Goal: Book appointment/travel/reservation

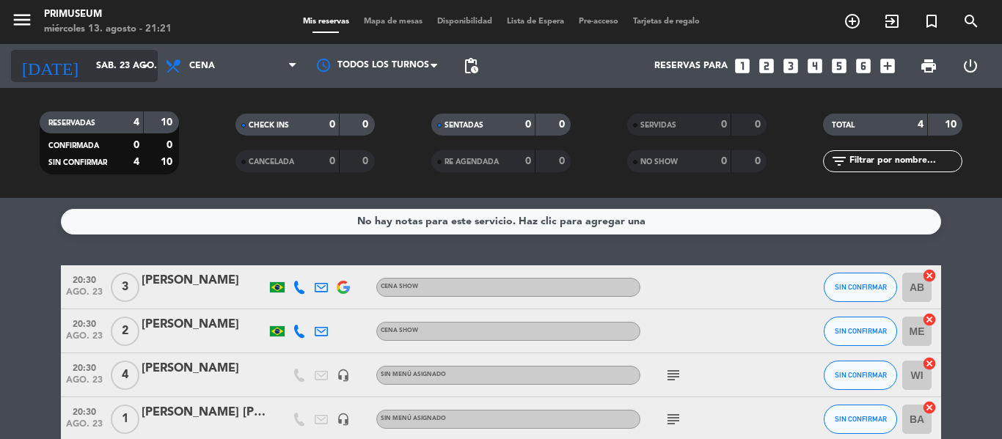
click at [93, 60] on input "sáb. 23 ago." at bounding box center [151, 66] width 124 height 25
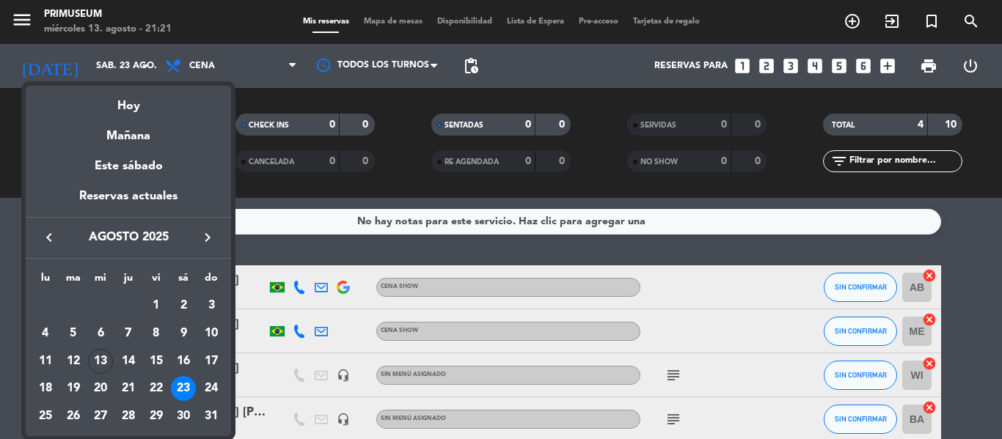
click at [208, 250] on div "keyboard_arrow_left agosto 2025 keyboard_arrow_right" at bounding box center [128, 237] width 205 height 41
click at [206, 241] on icon "keyboard_arrow_right" at bounding box center [208, 238] width 18 height 18
click at [185, 363] on div "13" at bounding box center [183, 361] width 25 height 25
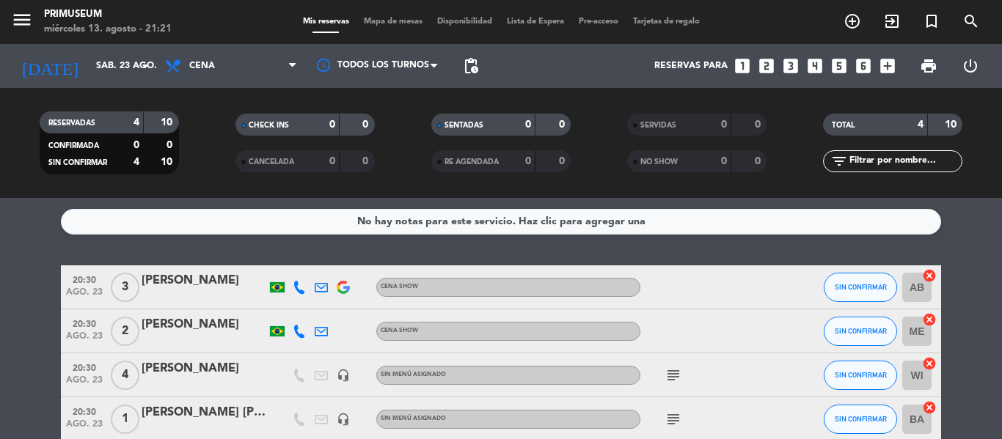
type input "sáb. [DATE]"
click at [22, 274] on bookings-row "20:30 [DATE] 4 [PERSON_NAME] Cena Show airplanemode_active SIN CONFIRMAR WI can…" at bounding box center [501, 353] width 1002 height 176
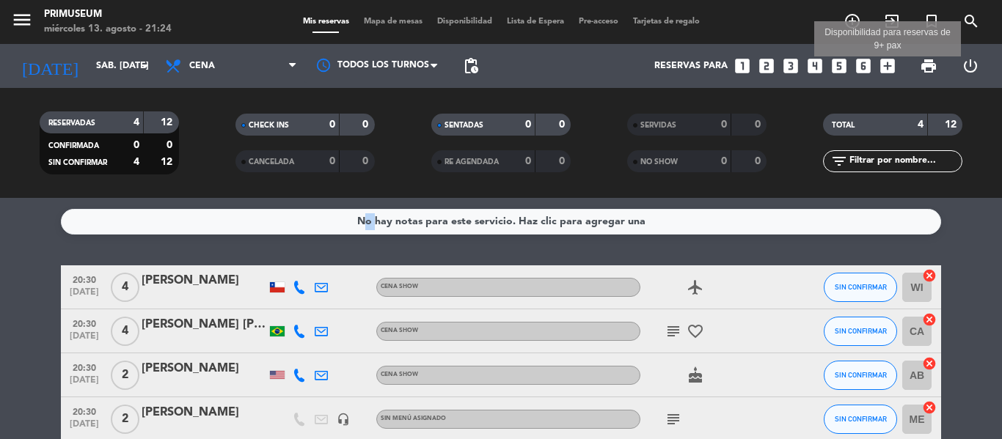
click at [884, 70] on icon "add_box" at bounding box center [887, 65] width 19 height 19
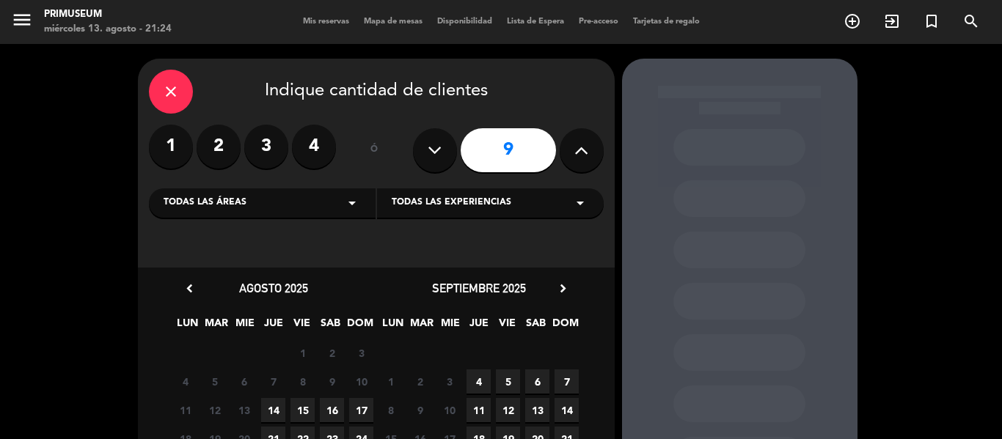
click at [4, 249] on div "close Indique cantidad de clientes 1 2 3 4 ó 9 Todas las áreas arrow_drop_down …" at bounding box center [501, 321] width 1002 height 555
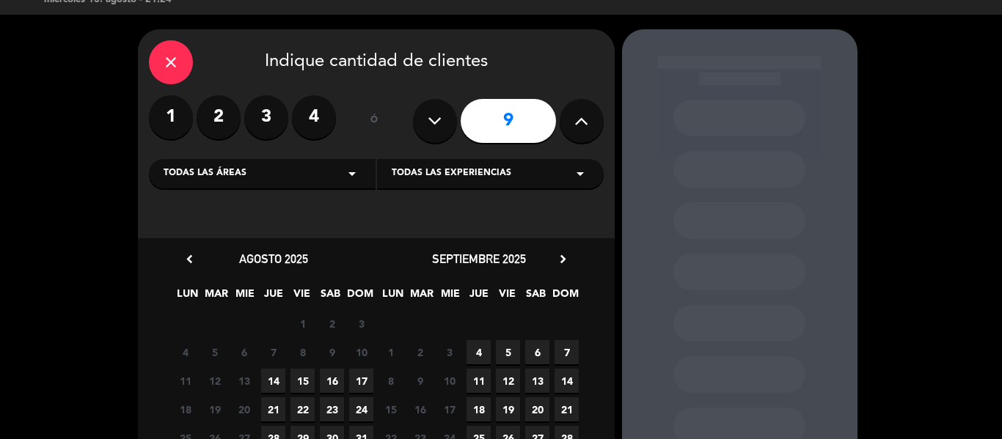
click at [585, 111] on icon at bounding box center [581, 121] width 14 height 22
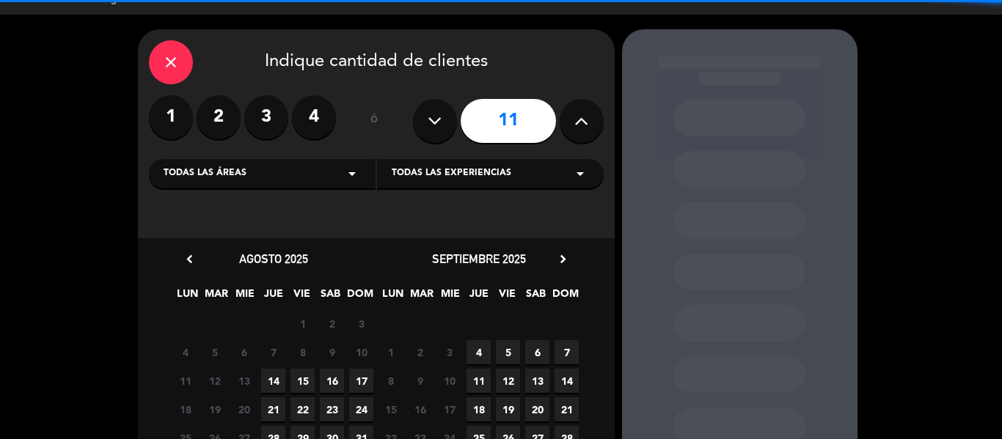
click at [585, 111] on icon at bounding box center [581, 121] width 14 height 22
type input "12"
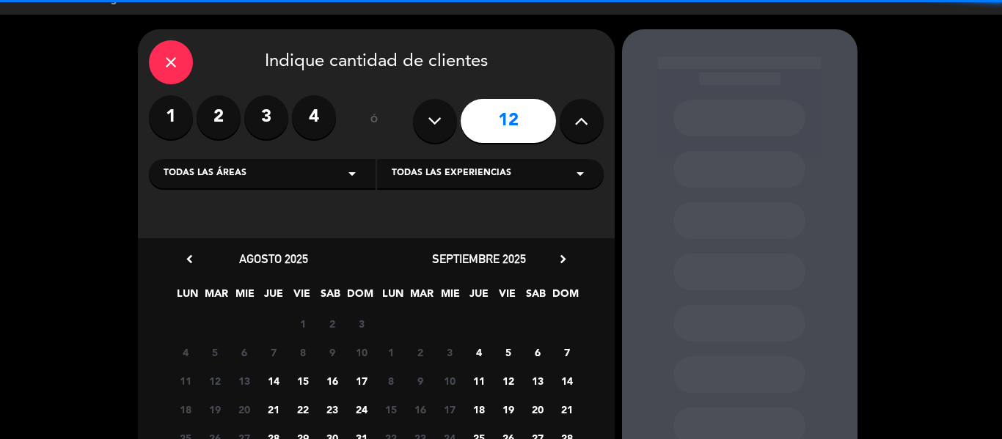
click at [74, 270] on div "close Indique cantidad de clientes 1 2 3 4 ó 12 Todas las áreas arrow_drop_down…" at bounding box center [501, 292] width 1002 height 555
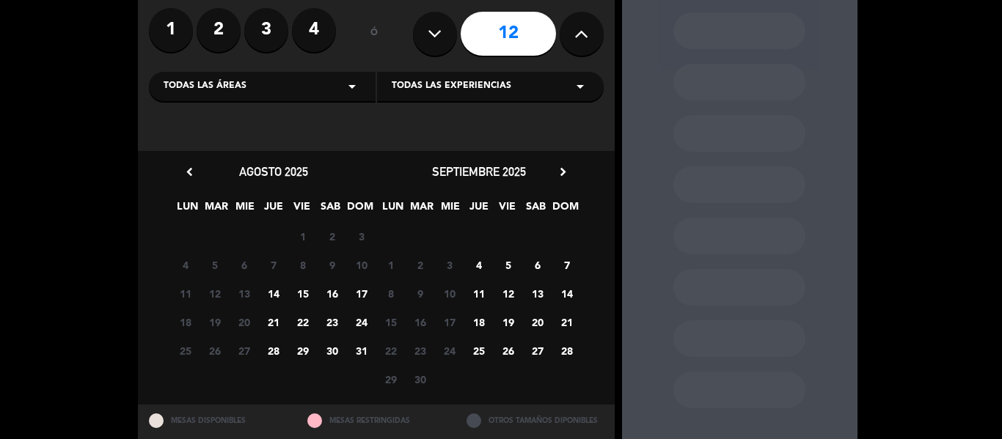
scroll to position [117, 0]
click at [540, 295] on span "13" at bounding box center [537, 293] width 24 height 24
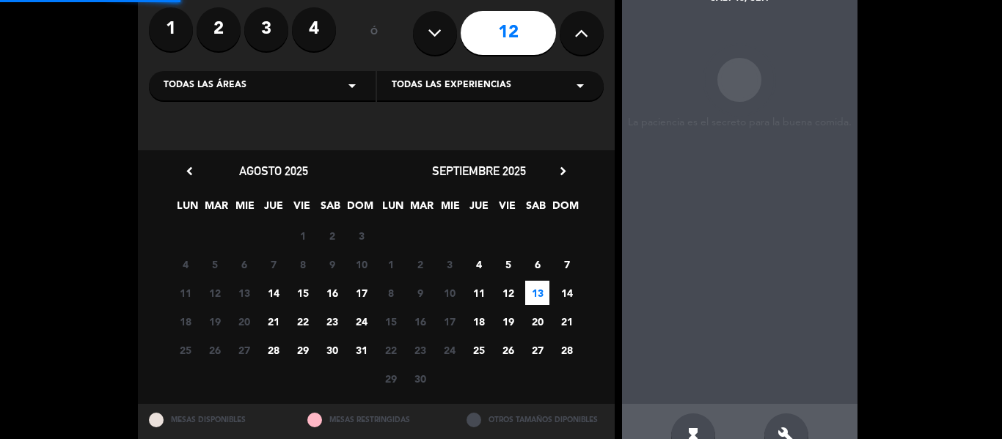
scroll to position [59, 0]
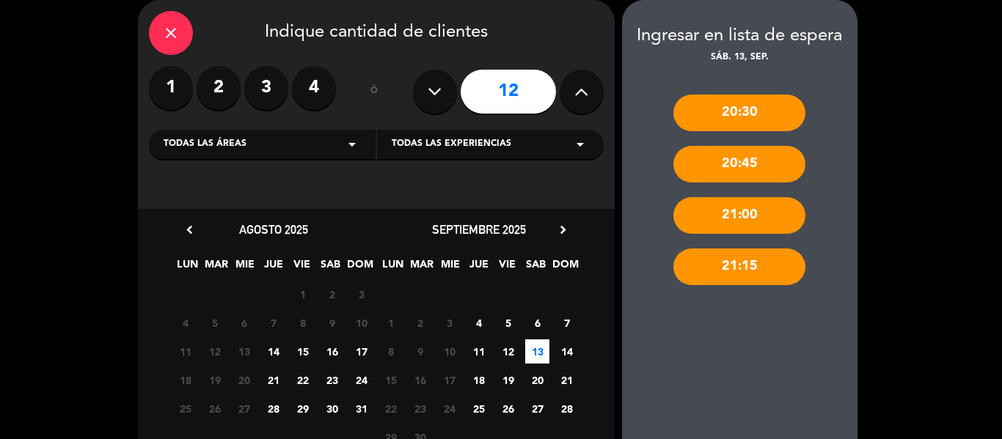
click at [705, 98] on div "20:30" at bounding box center [739, 113] width 132 height 37
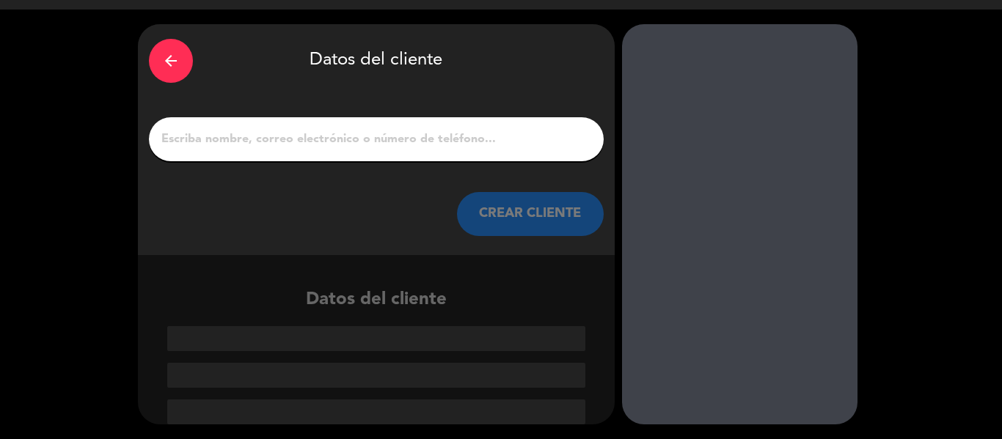
click at [163, 59] on icon "arrow_back" at bounding box center [171, 61] width 18 height 18
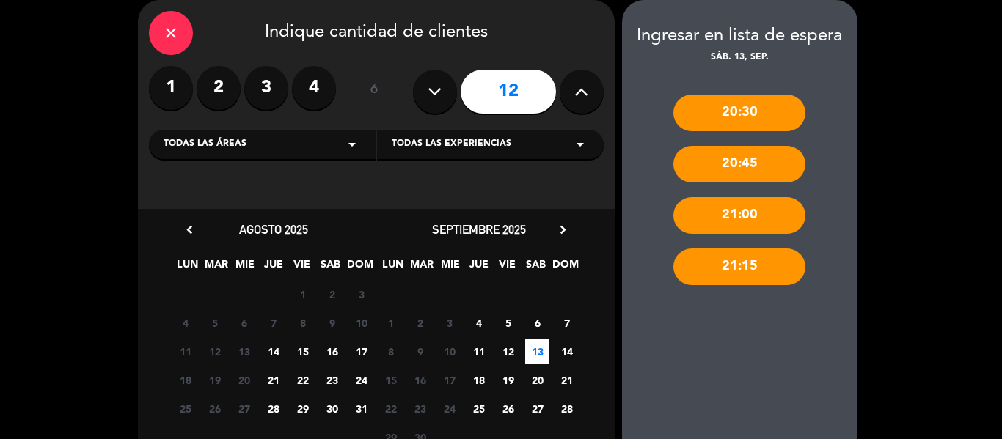
click at [744, 314] on div "20:30 20:45 21:00 21:15" at bounding box center [739, 264] width 235 height 398
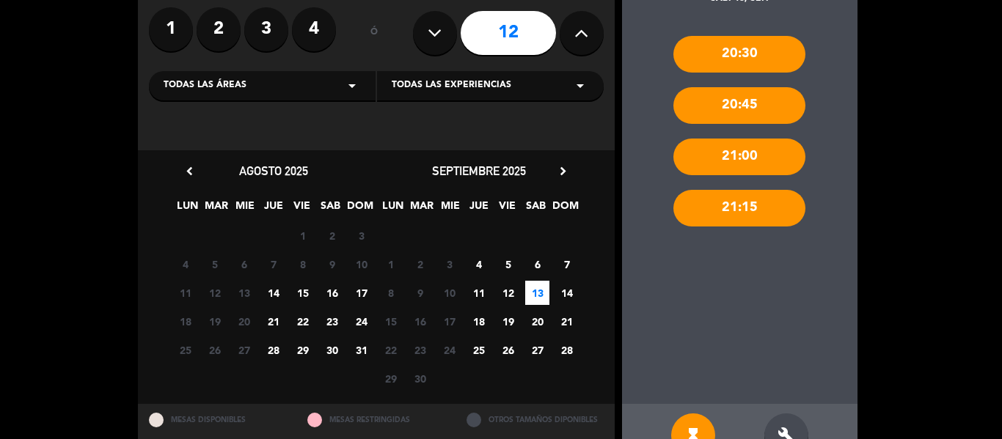
scroll to position [147, 0]
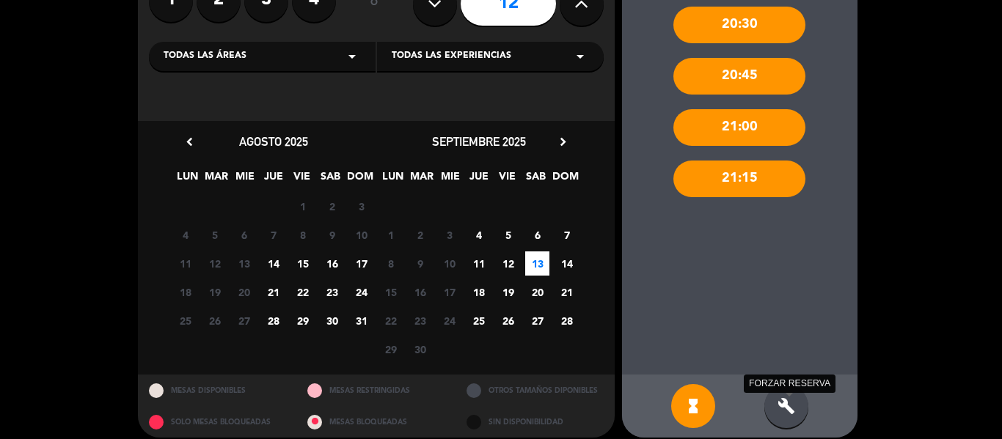
click at [782, 409] on icon "build" at bounding box center [786, 406] width 18 height 18
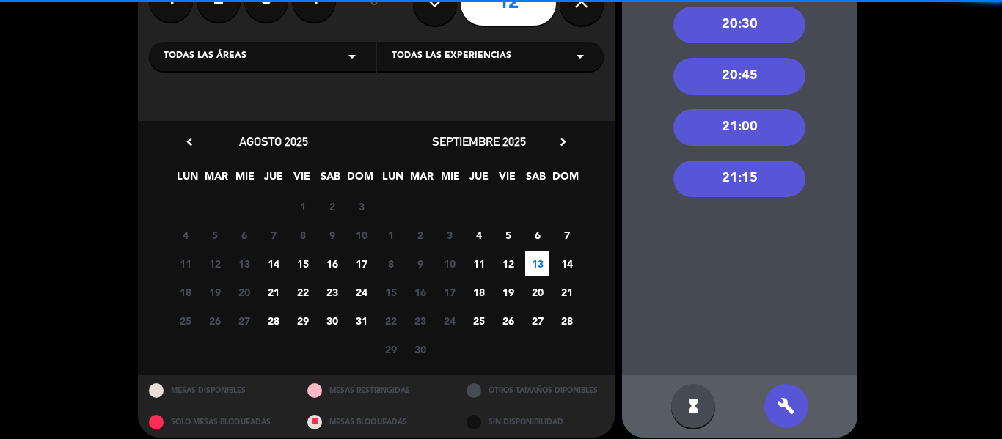
click at [725, 244] on div "20:30 20:45 21:00 21:15" at bounding box center [739, 176] width 235 height 398
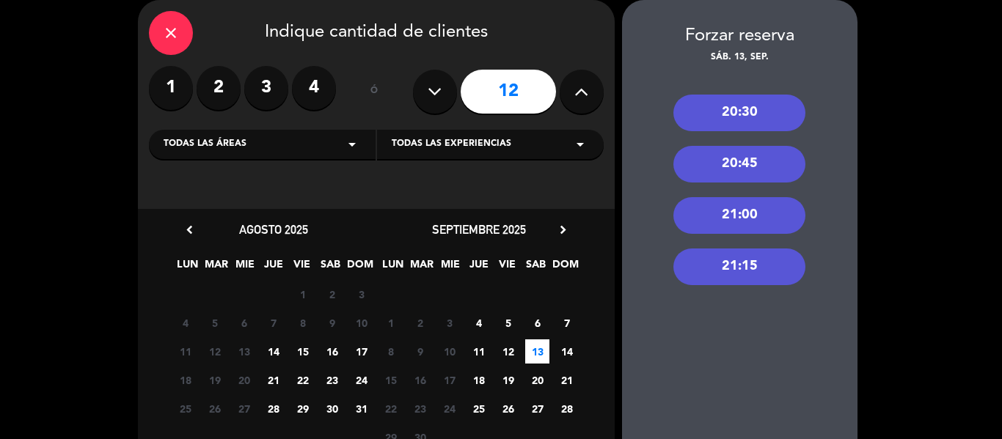
click at [756, 130] on div "20:30" at bounding box center [739, 113] width 132 height 37
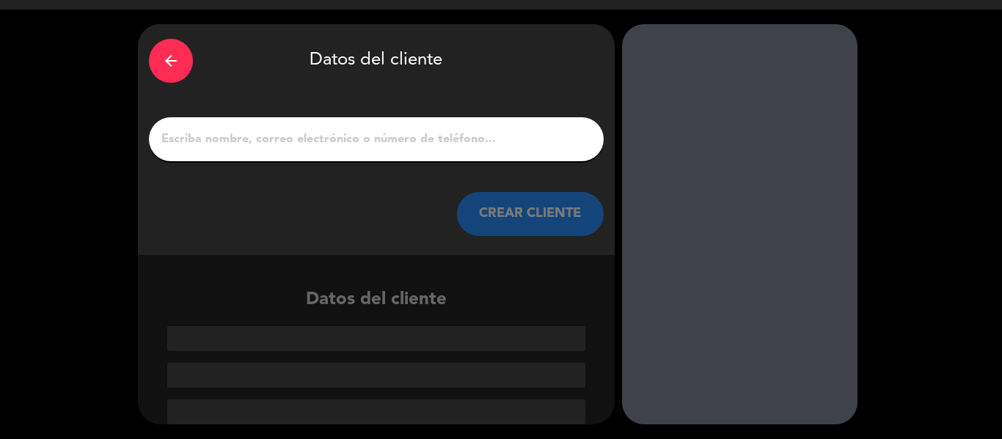
scroll to position [34, 0]
click at [334, 146] on input "1" at bounding box center [376, 139] width 433 height 21
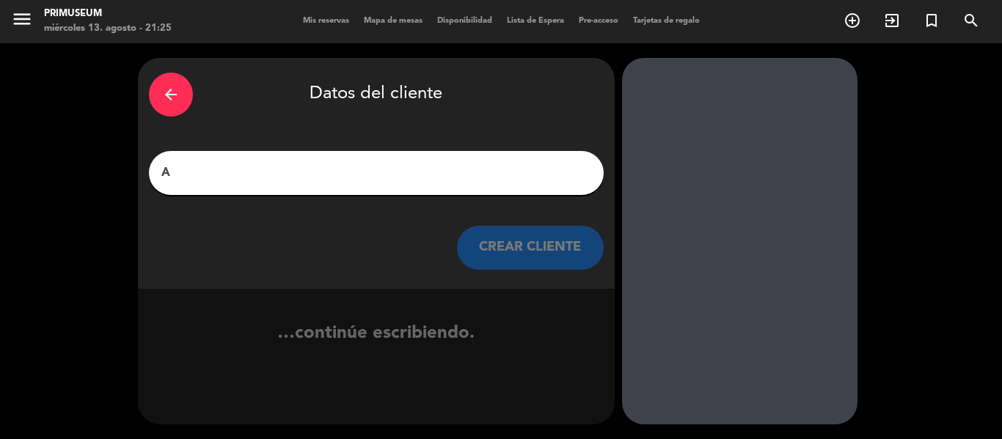
scroll to position [1, 0]
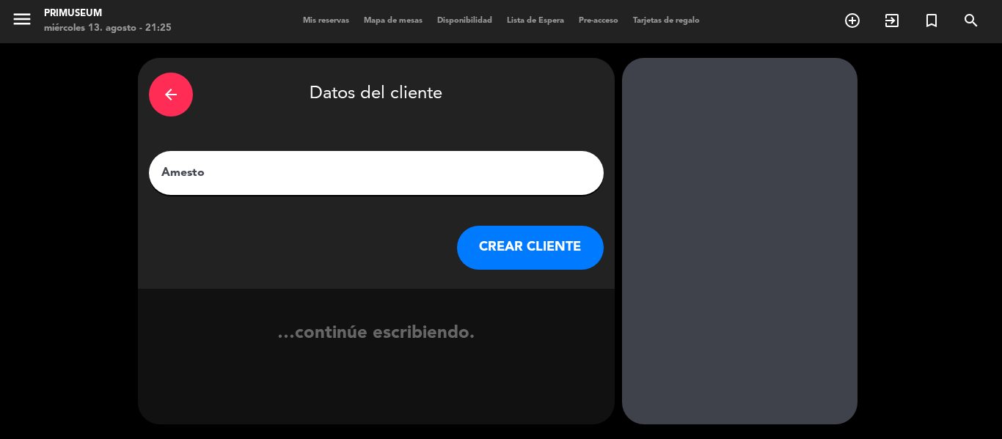
type input "[PERSON_NAME]"
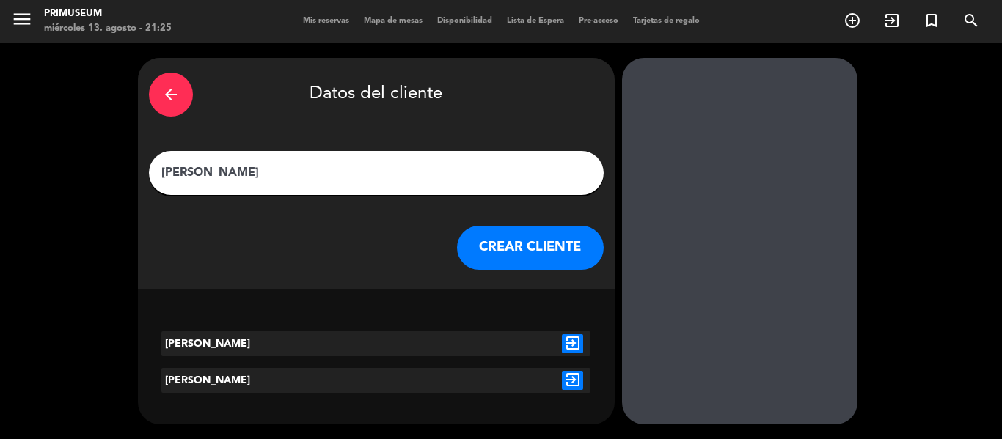
click at [545, 254] on button "CREAR CLIENTE" at bounding box center [530, 248] width 147 height 44
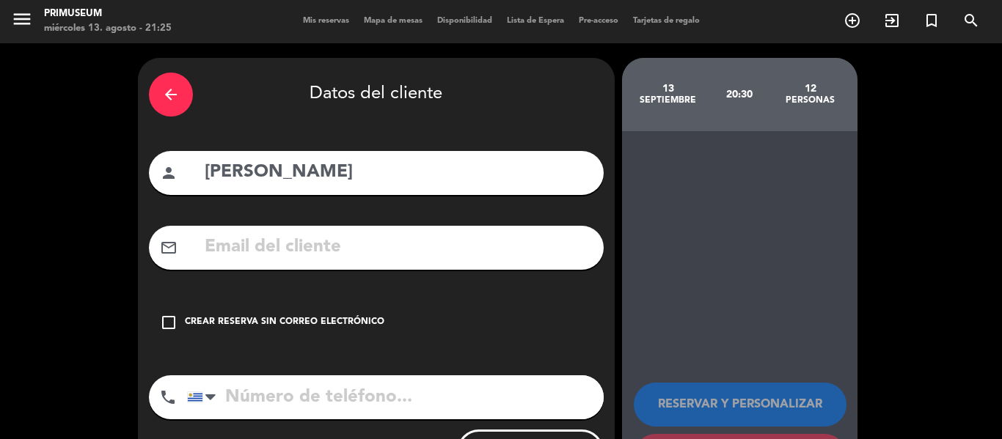
click at [213, 319] on div "Crear reserva sin correo electrónico" at bounding box center [284, 322] width 199 height 15
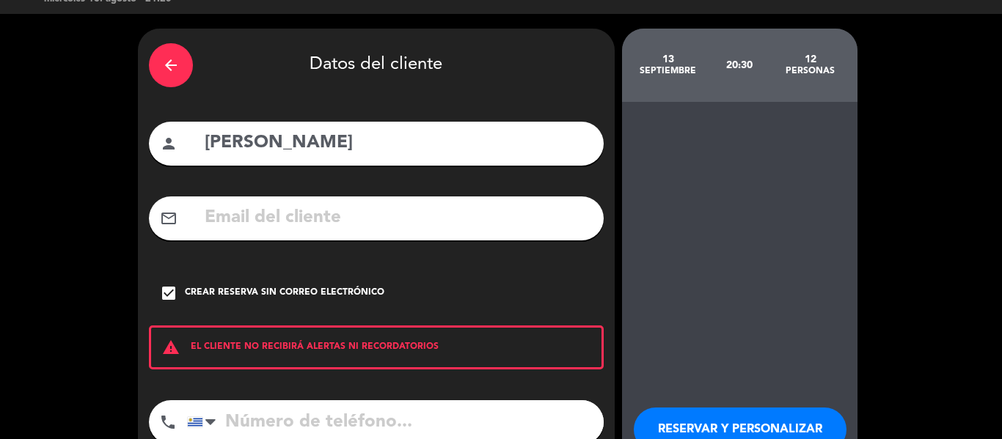
scroll to position [59, 0]
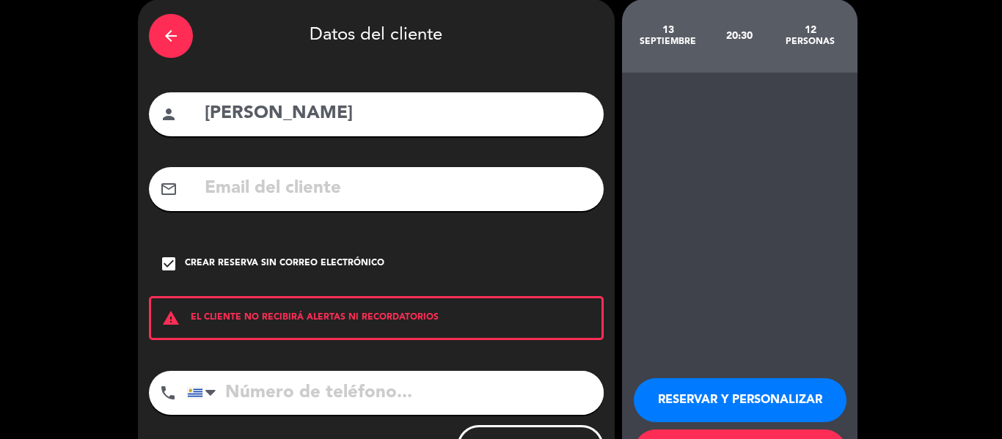
click at [686, 389] on button "RESERVAR Y PERSONALIZAR" at bounding box center [740, 400] width 213 height 44
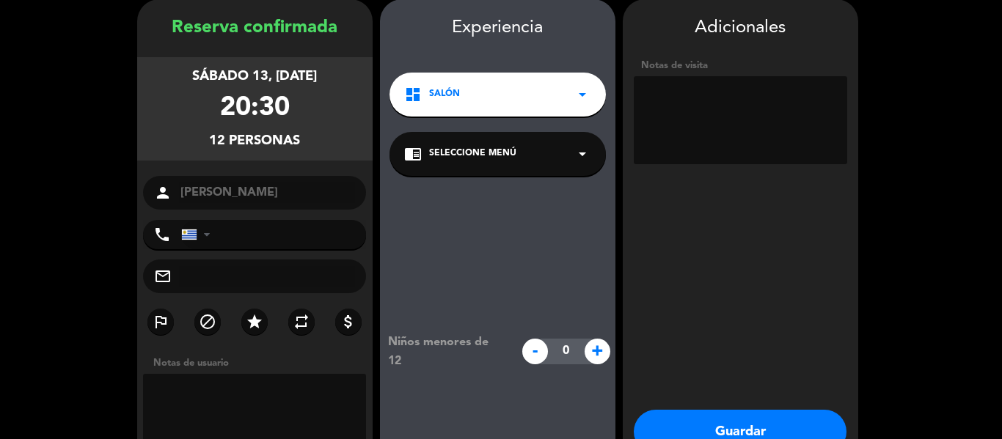
scroll to position [59, 0]
click at [747, 431] on button "Guardar" at bounding box center [740, 433] width 213 height 44
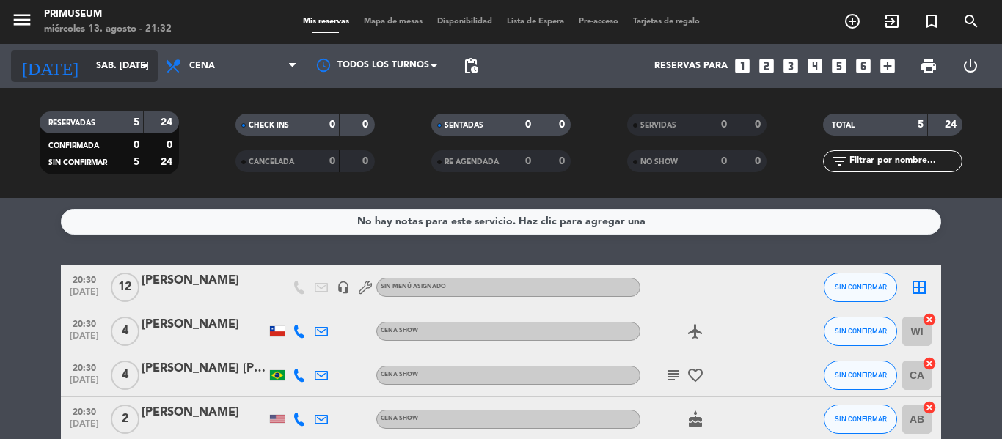
click at [108, 65] on input "sáb. [DATE]" at bounding box center [151, 66] width 124 height 25
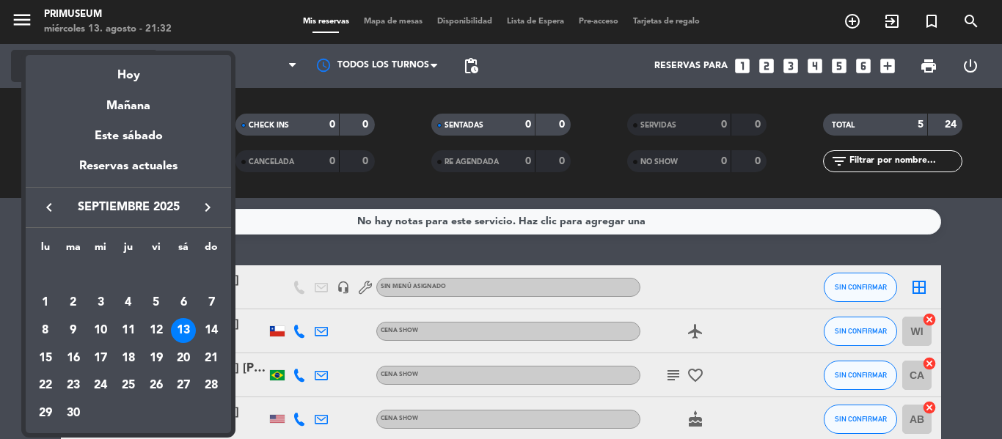
click at [108, 65] on div "Hoy" at bounding box center [128, 70] width 205 height 30
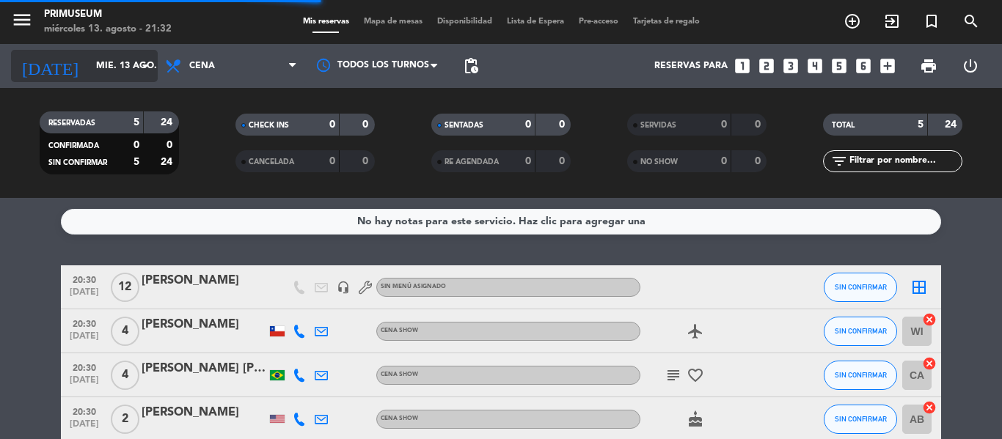
click at [108, 65] on input "mié. 13 ago." at bounding box center [151, 66] width 124 height 25
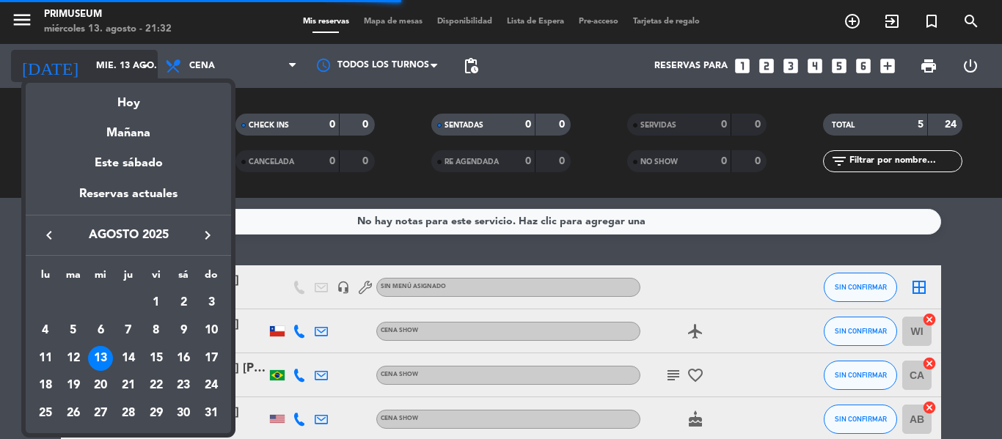
click at [108, 65] on div at bounding box center [501, 219] width 1002 height 439
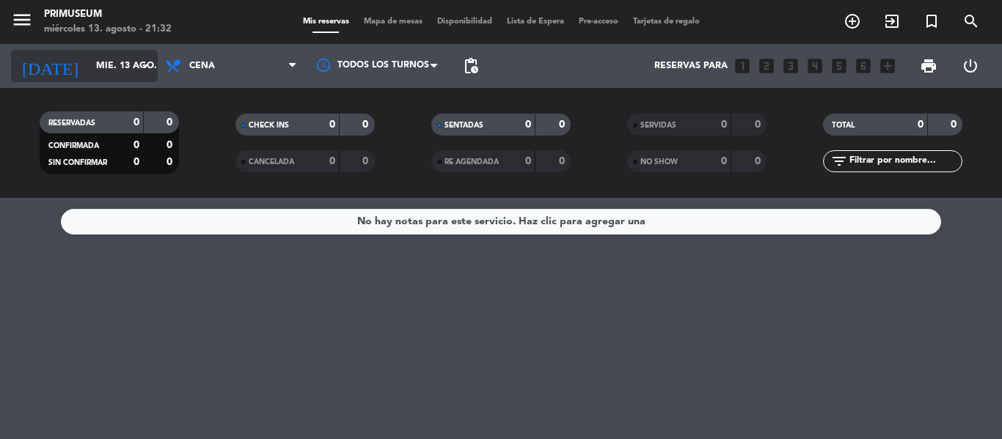
click at [116, 70] on input "mié. 13 ago." at bounding box center [151, 66] width 124 height 25
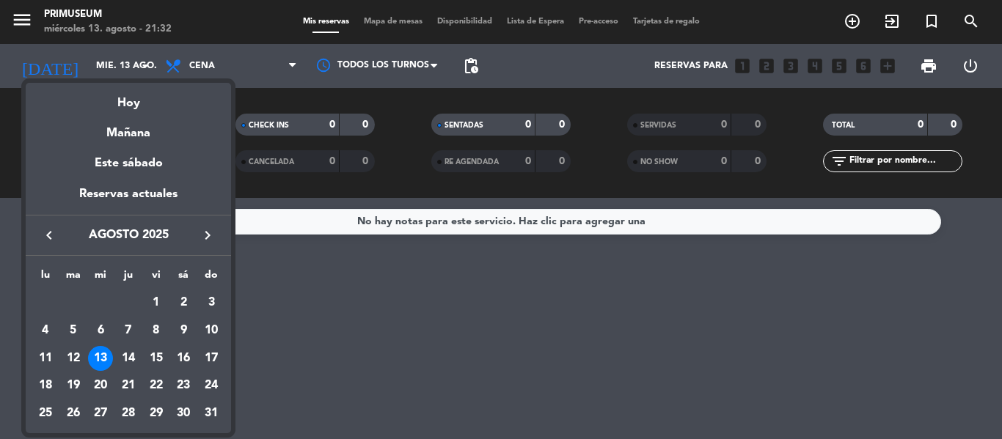
click at [211, 242] on icon "keyboard_arrow_right" at bounding box center [208, 236] width 18 height 18
click at [186, 368] on div "13" at bounding box center [183, 358] width 25 height 25
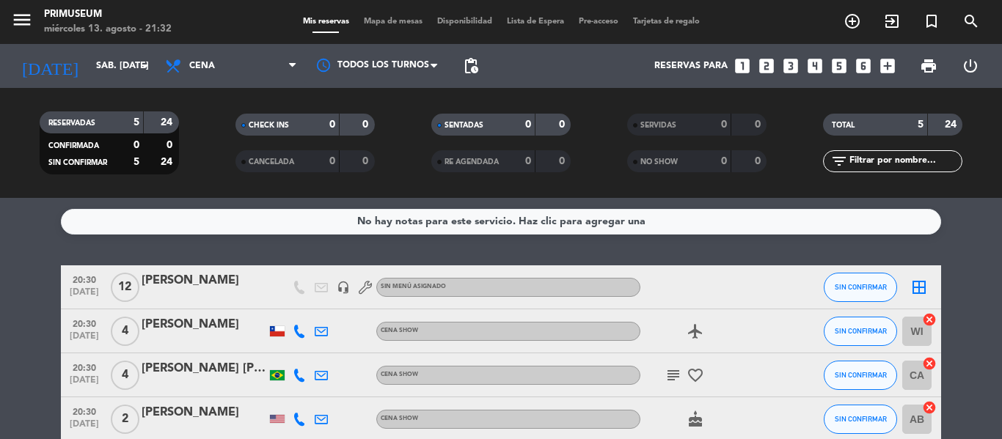
click at [68, 326] on span "20:30" at bounding box center [84, 323] width 37 height 17
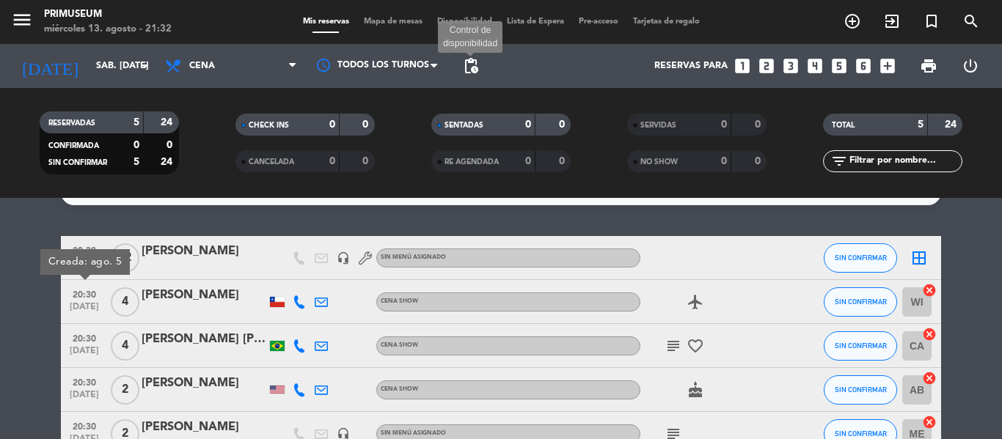
click at [468, 60] on span "pending_actions" at bounding box center [471, 66] width 18 height 18
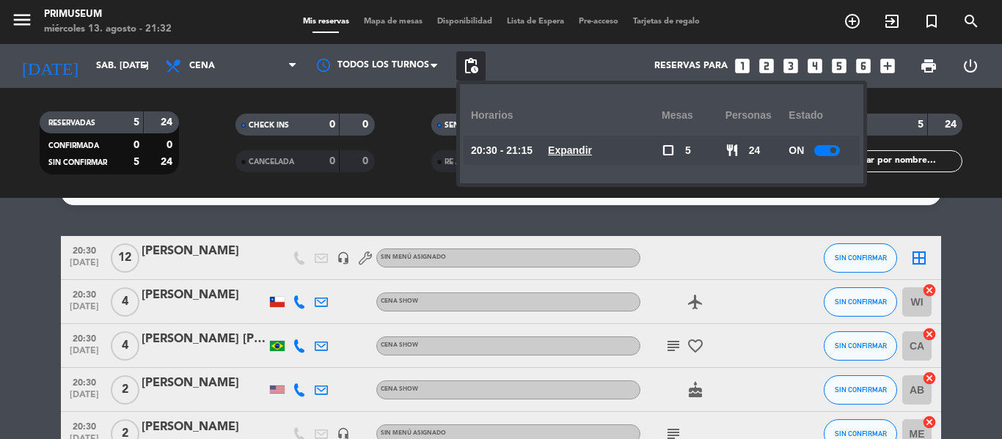
click at [834, 152] on span at bounding box center [833, 150] width 6 height 6
click at [98, 81] on div "[DATE] sáb. [DATE] arrow_drop_down" at bounding box center [84, 66] width 147 height 32
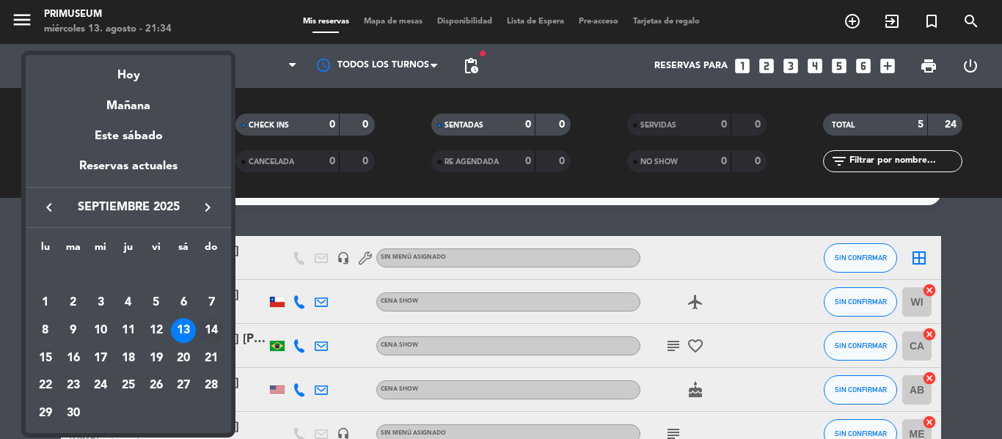
click at [213, 329] on div "14" at bounding box center [211, 330] width 25 height 25
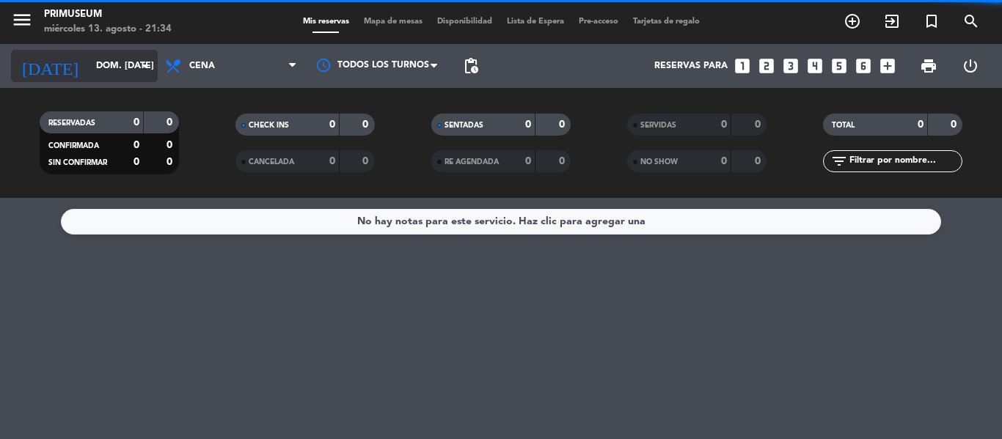
scroll to position [0, 0]
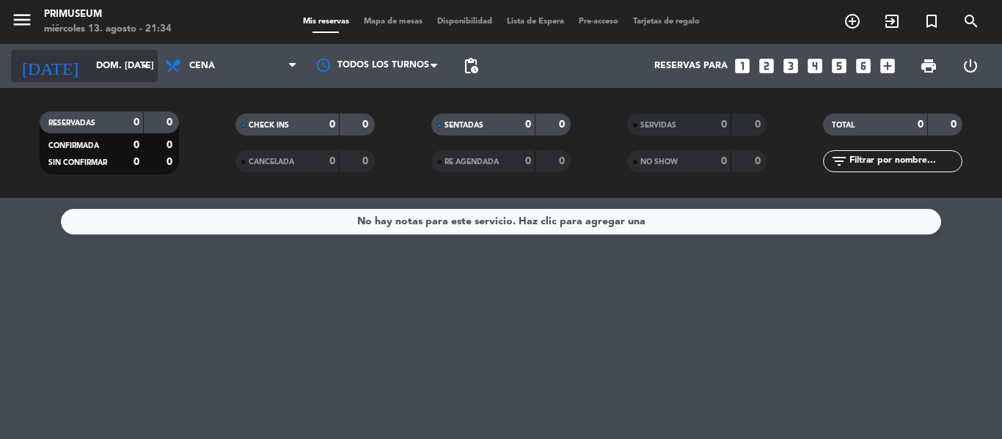
click at [103, 64] on input "dom. [DATE]" at bounding box center [151, 66] width 124 height 25
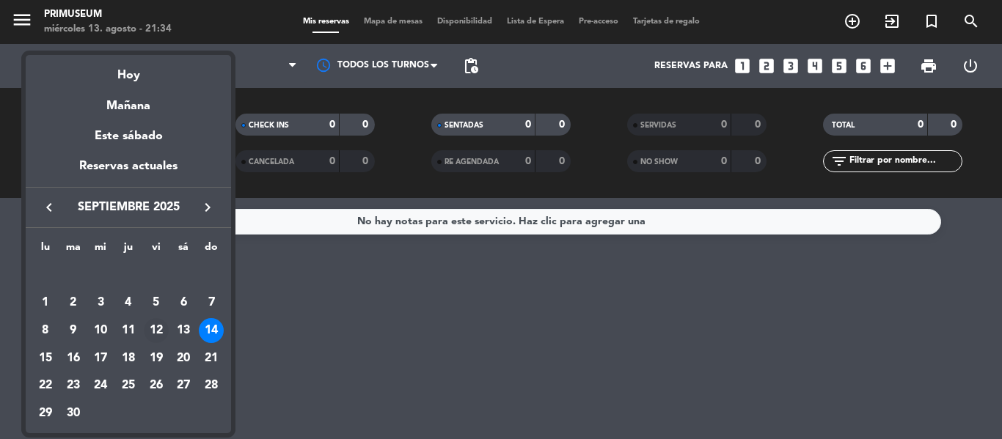
click at [155, 324] on div "12" at bounding box center [156, 330] width 25 height 25
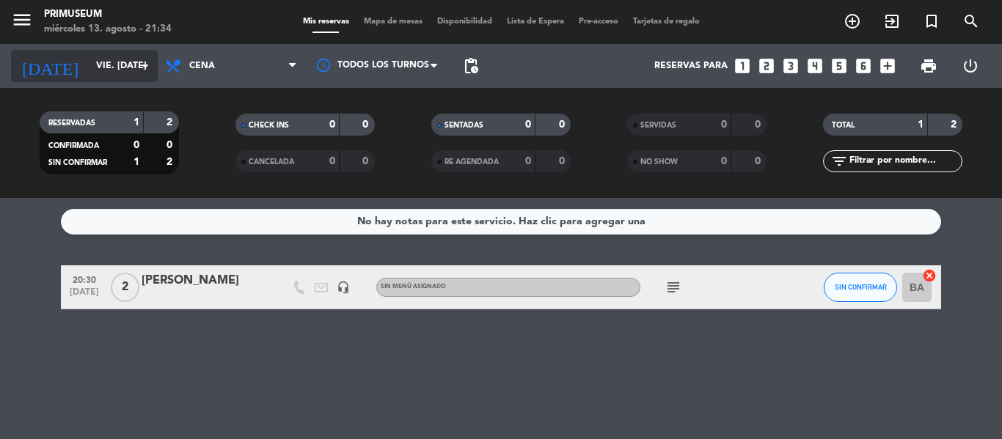
click at [93, 75] on input "vie. [DATE]" at bounding box center [151, 66] width 124 height 25
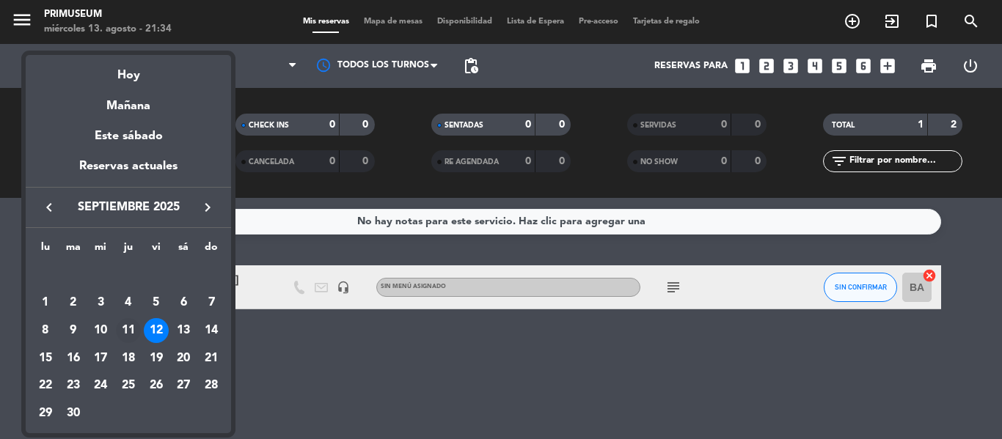
click at [127, 326] on div "11" at bounding box center [128, 330] width 25 height 25
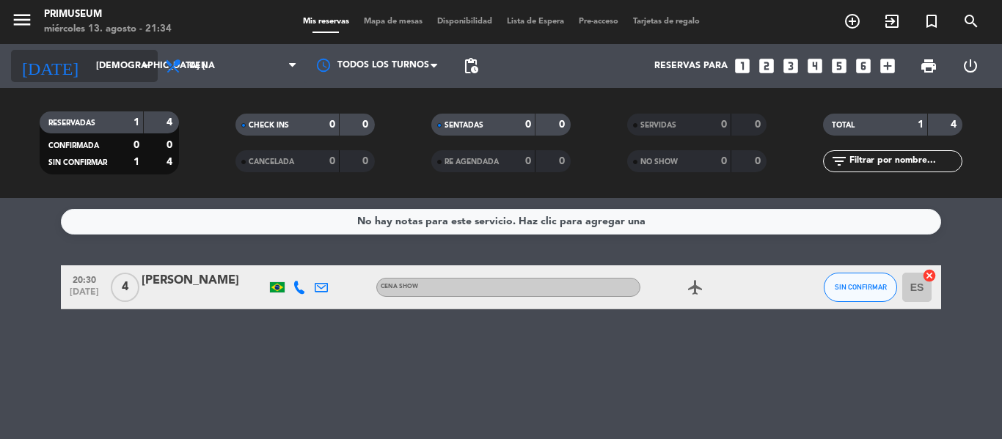
click at [94, 59] on input "[DEMOGRAPHIC_DATA] [DATE]" at bounding box center [151, 66] width 124 height 25
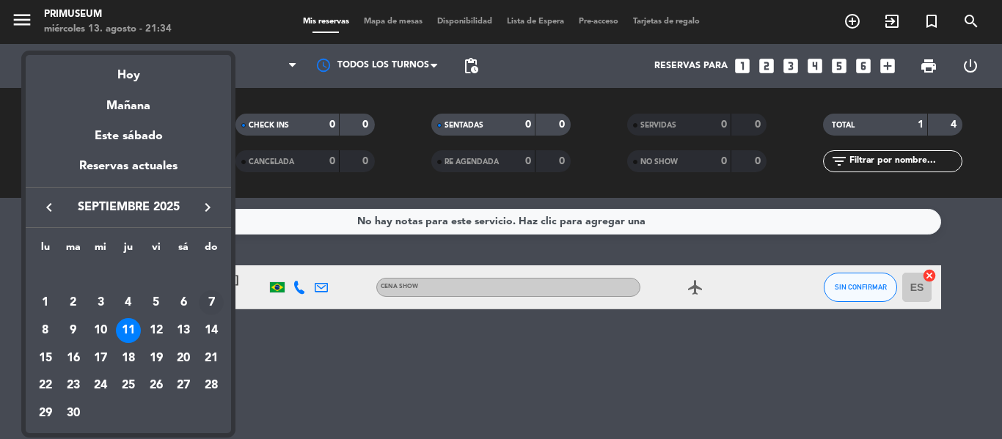
click at [207, 301] on div "7" at bounding box center [211, 302] width 25 height 25
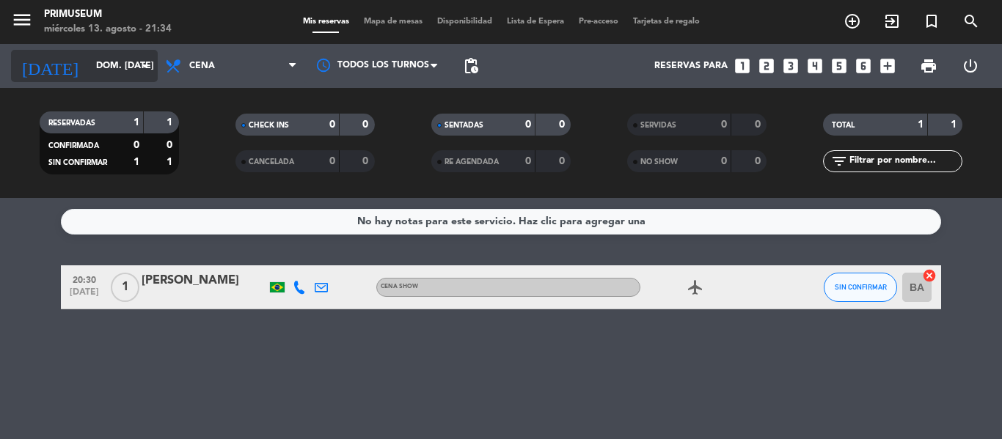
click at [98, 69] on input "dom. [DATE]" at bounding box center [151, 66] width 124 height 25
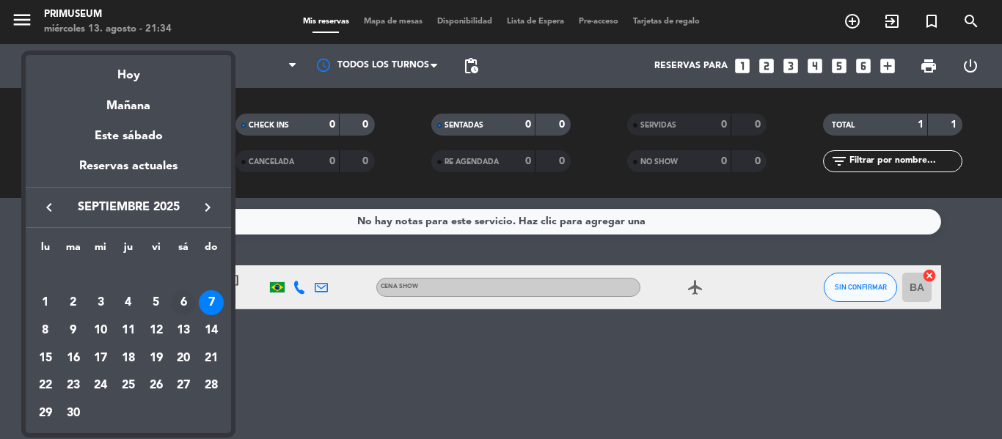
click at [183, 301] on div "6" at bounding box center [183, 302] width 25 height 25
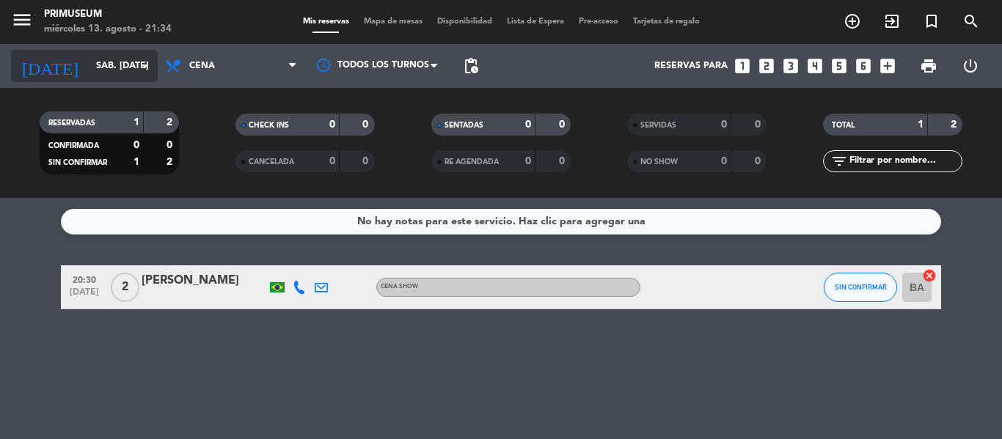
click at [97, 68] on input "sáb. [DATE]" at bounding box center [151, 66] width 124 height 25
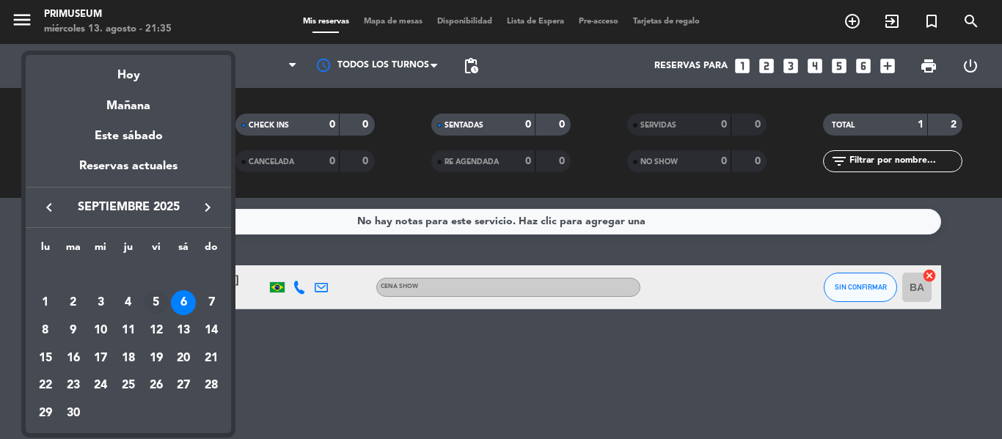
click at [159, 305] on div "5" at bounding box center [156, 302] width 25 height 25
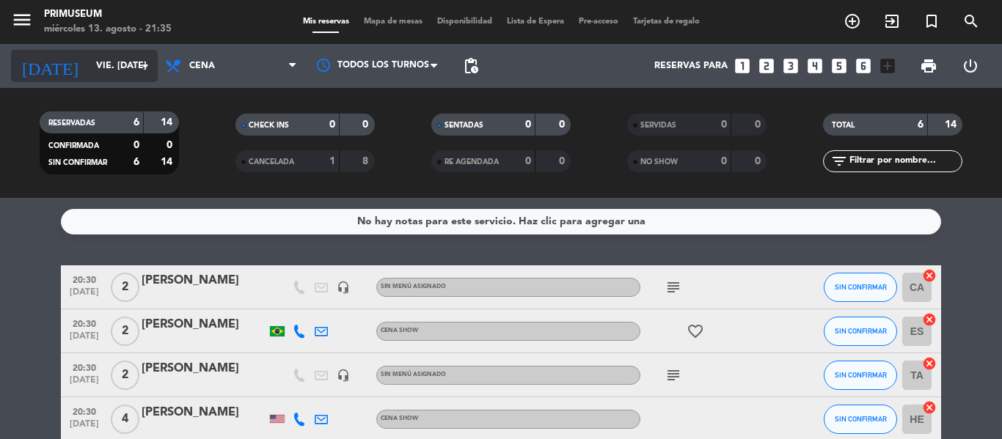
click at [89, 69] on input "vie. [DATE]" at bounding box center [151, 66] width 124 height 25
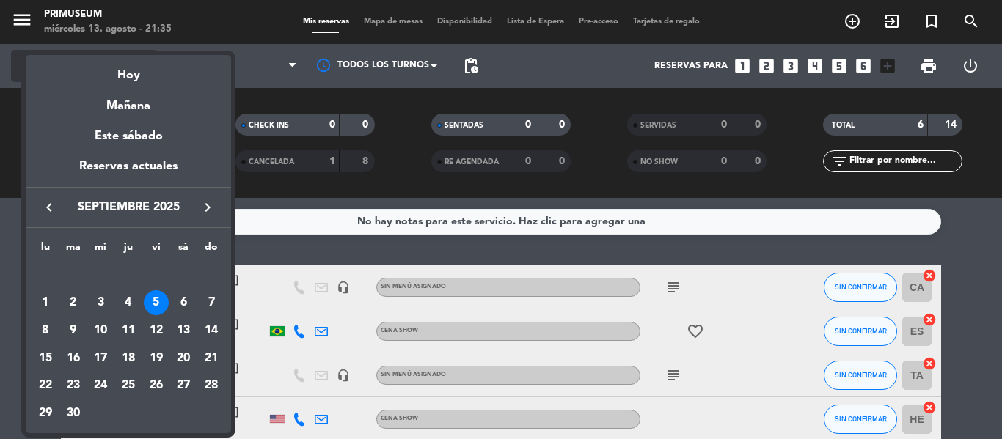
click at [85, 69] on div "Hoy" at bounding box center [128, 70] width 205 height 30
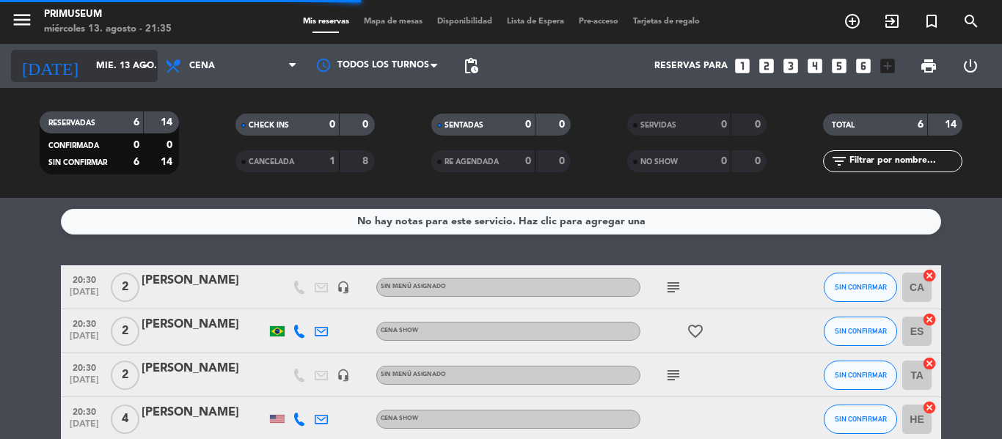
click at [91, 65] on input "mié. 13 ago." at bounding box center [151, 66] width 124 height 25
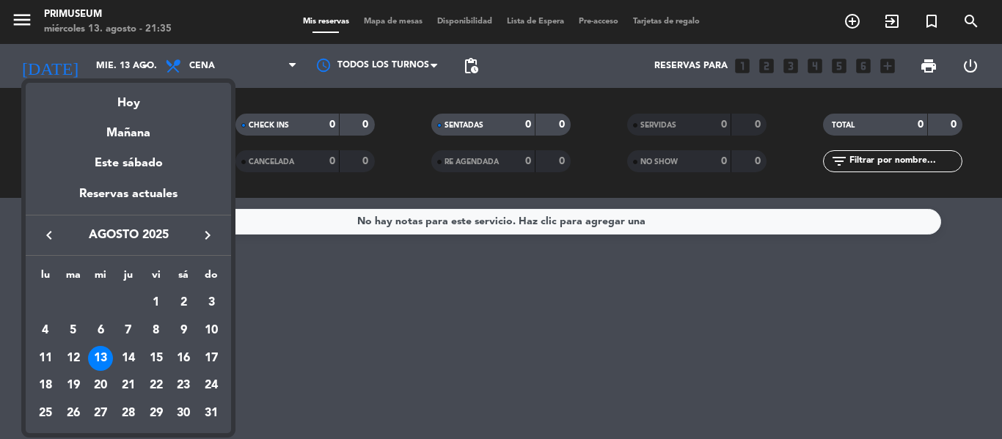
click at [205, 236] on icon "keyboard_arrow_right" at bounding box center [208, 236] width 18 height 18
click at [130, 331] on div "4" at bounding box center [128, 330] width 25 height 25
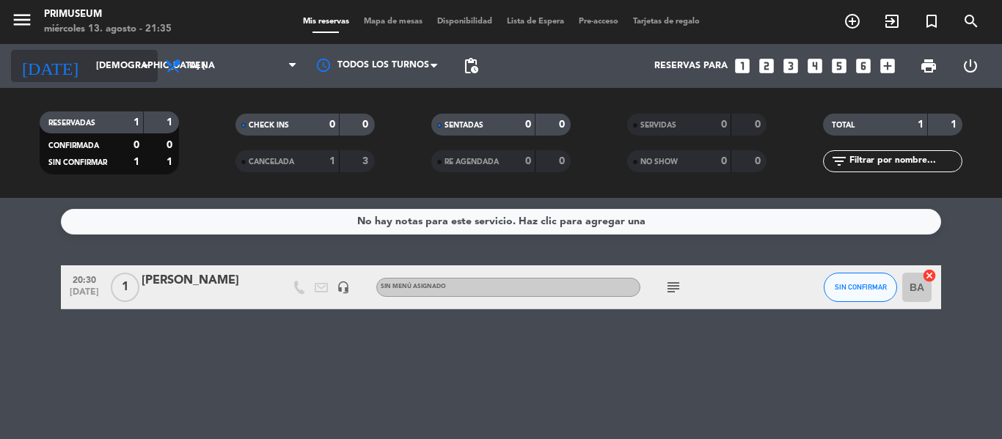
click at [100, 73] on input "[DEMOGRAPHIC_DATA] [DATE]" at bounding box center [151, 66] width 124 height 25
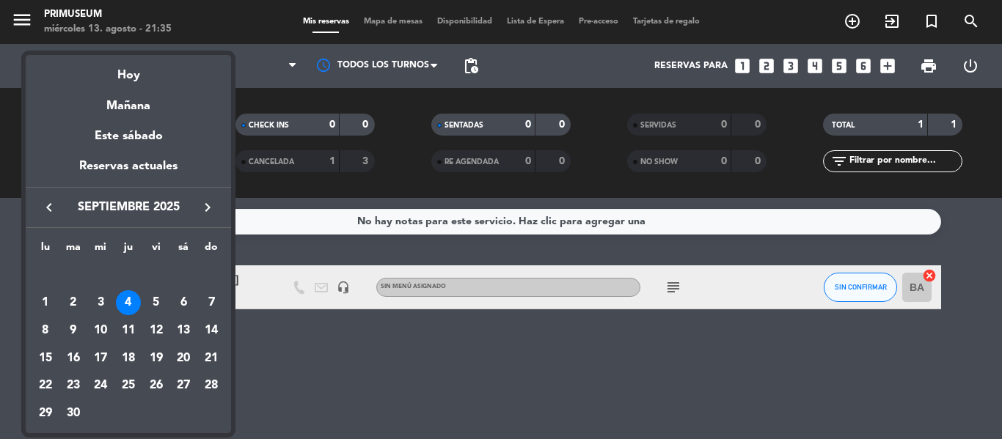
click at [57, 211] on icon "keyboard_arrow_left" at bounding box center [49, 208] width 18 height 18
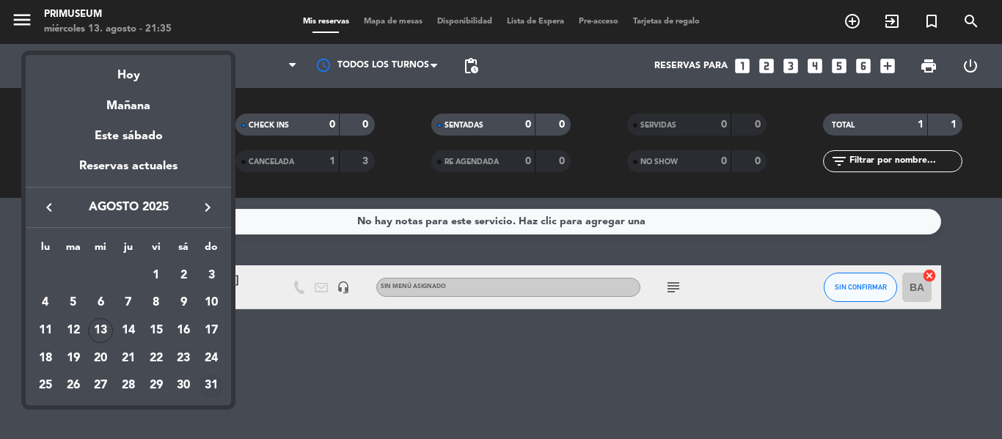
click at [206, 385] on div "31" at bounding box center [211, 386] width 25 height 25
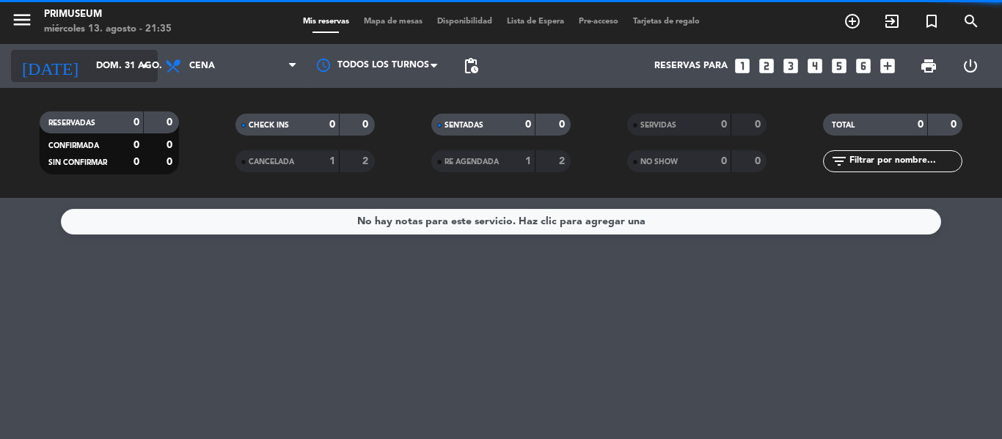
click at [89, 70] on input "dom. 31 ago." at bounding box center [151, 66] width 124 height 25
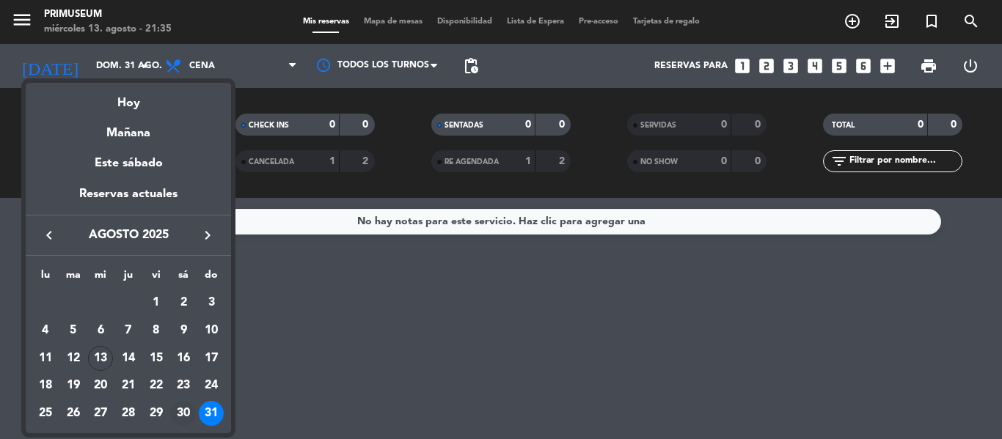
click at [183, 413] on div "30" at bounding box center [183, 413] width 25 height 25
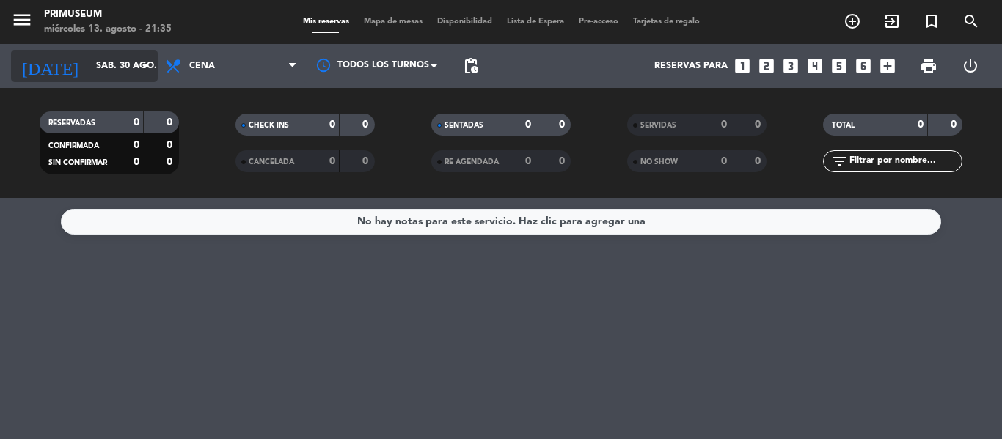
click at [89, 78] on input "sáb. 30 ago." at bounding box center [151, 66] width 124 height 25
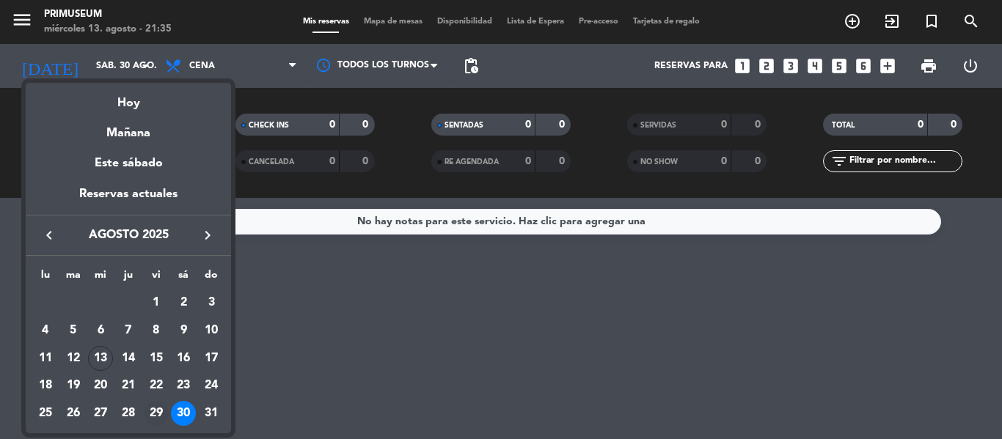
click at [155, 416] on div "29" at bounding box center [156, 413] width 25 height 25
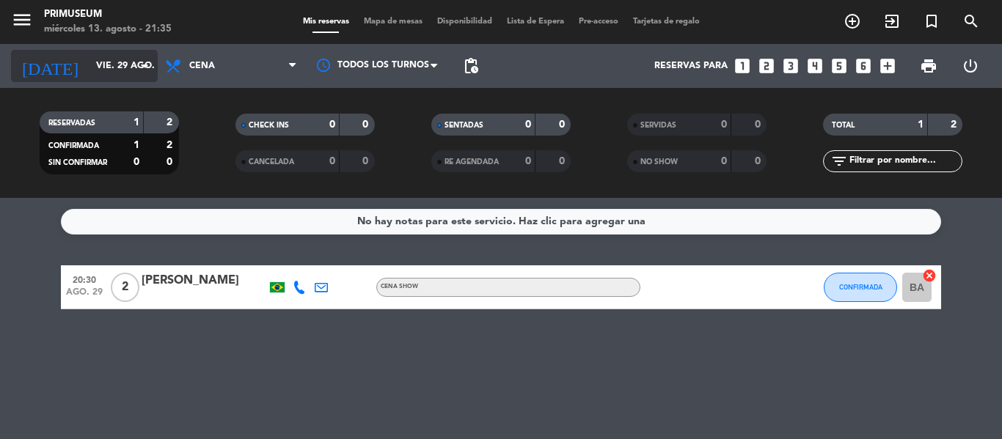
click at [99, 73] on input "vie. 29 ago." at bounding box center [151, 66] width 124 height 25
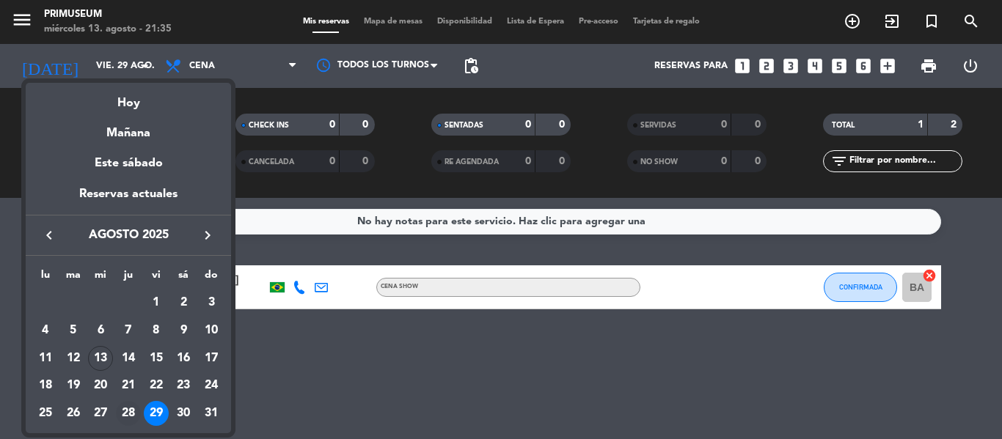
click at [136, 411] on div "28" at bounding box center [128, 413] width 25 height 25
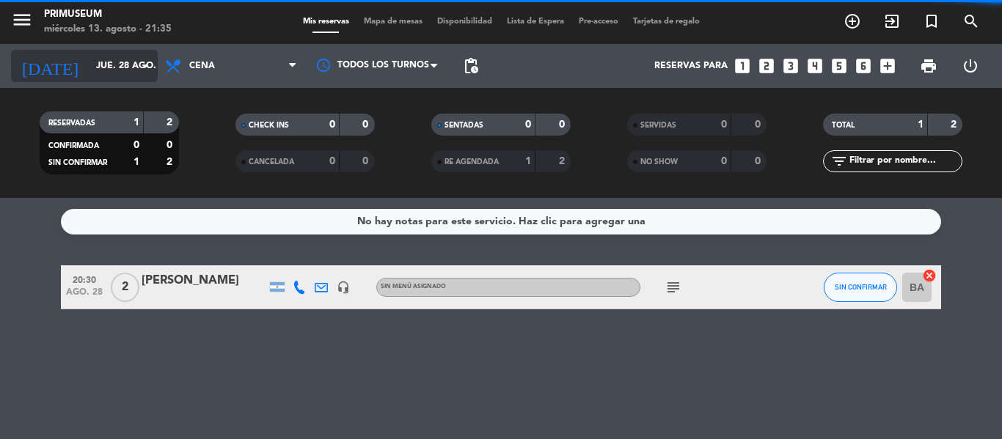
click at [112, 78] on input "jue. 28 ago." at bounding box center [151, 66] width 124 height 25
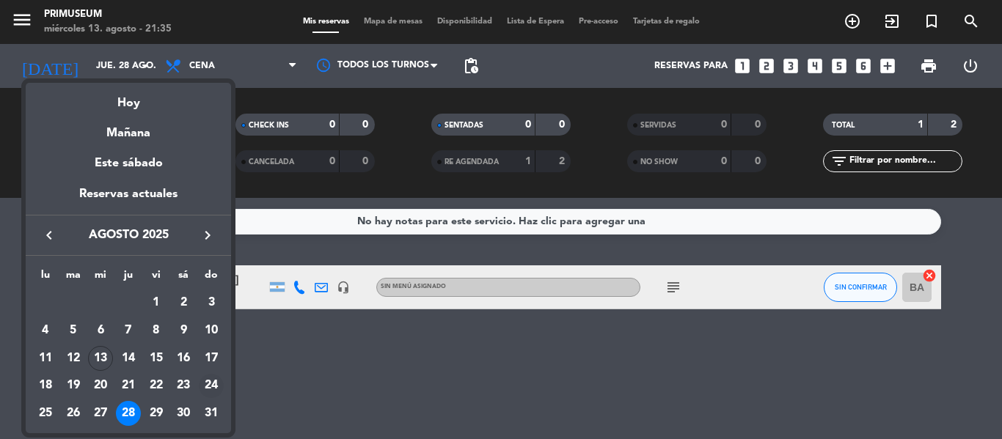
click at [219, 389] on div "24" at bounding box center [211, 386] width 25 height 25
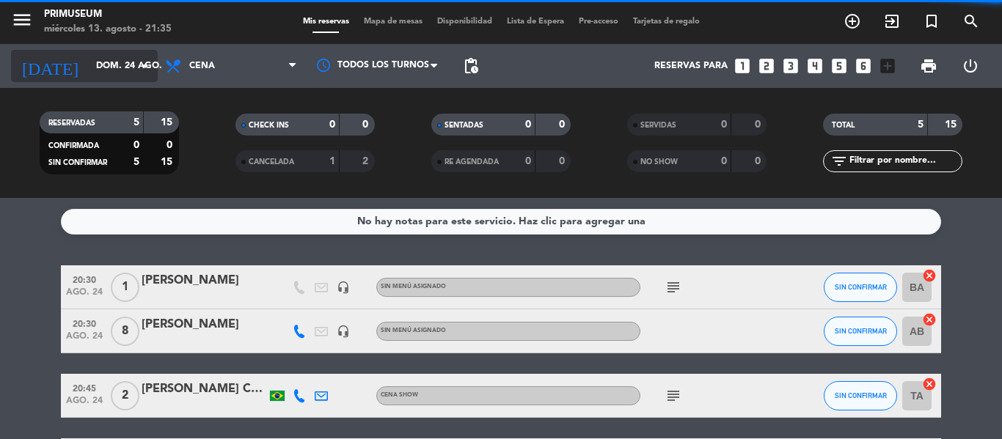
click at [99, 78] on input "dom. 24 ago." at bounding box center [151, 66] width 124 height 25
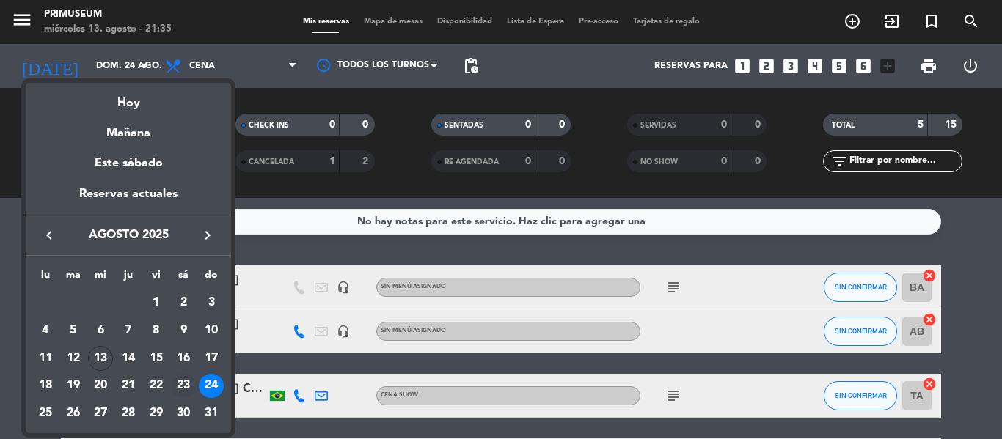
click at [186, 384] on div "23" at bounding box center [183, 386] width 25 height 25
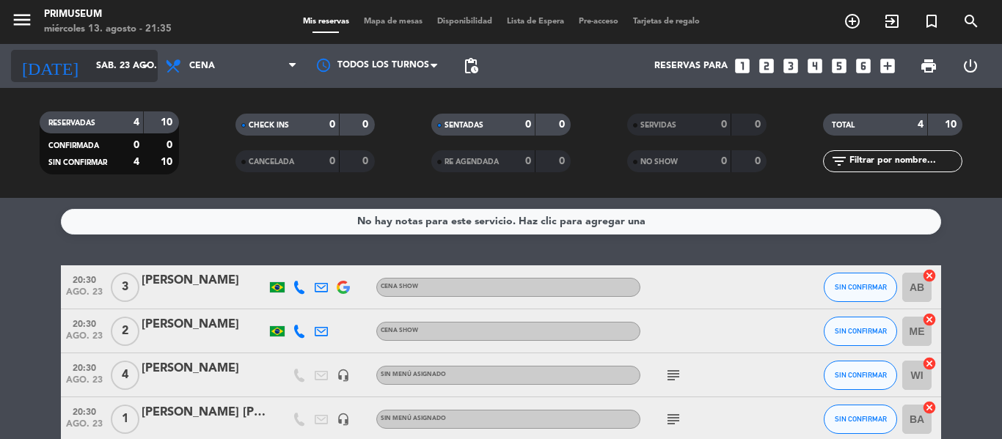
click at [113, 79] on div "[DATE] sáb. 23 ago. arrow_drop_down" at bounding box center [84, 66] width 147 height 32
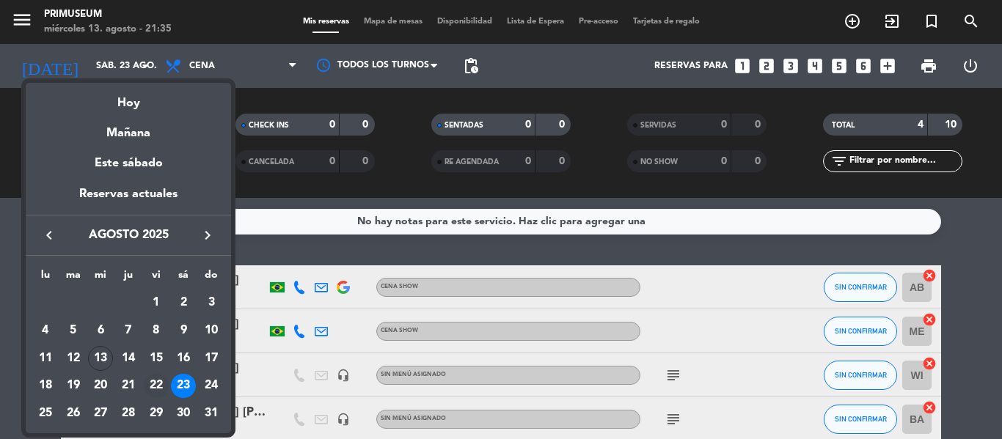
click at [155, 388] on div "22" at bounding box center [156, 386] width 25 height 25
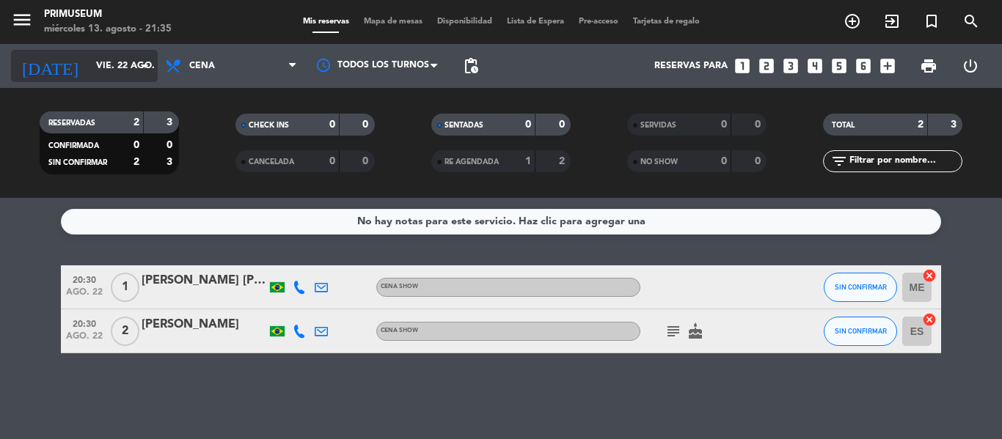
click at [89, 63] on input "vie. 22 ago." at bounding box center [151, 66] width 124 height 25
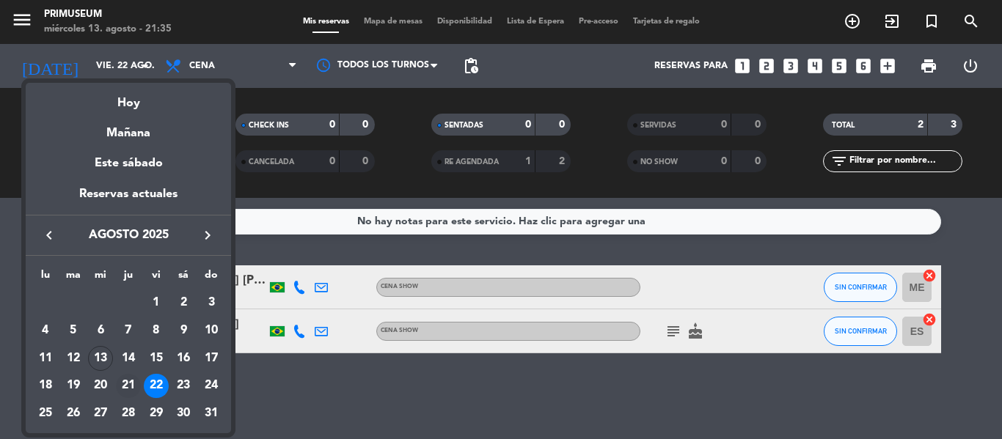
click at [128, 379] on div "21" at bounding box center [128, 386] width 25 height 25
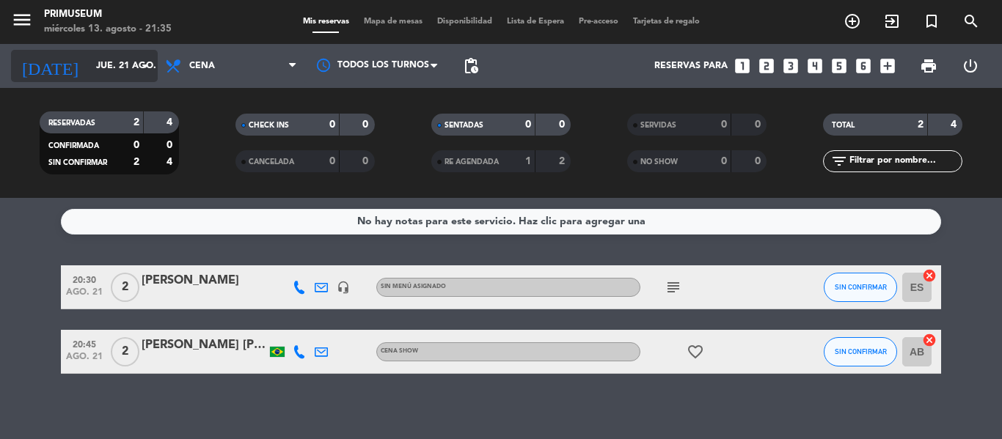
click at [113, 70] on input "jue. 21 ago." at bounding box center [151, 66] width 124 height 25
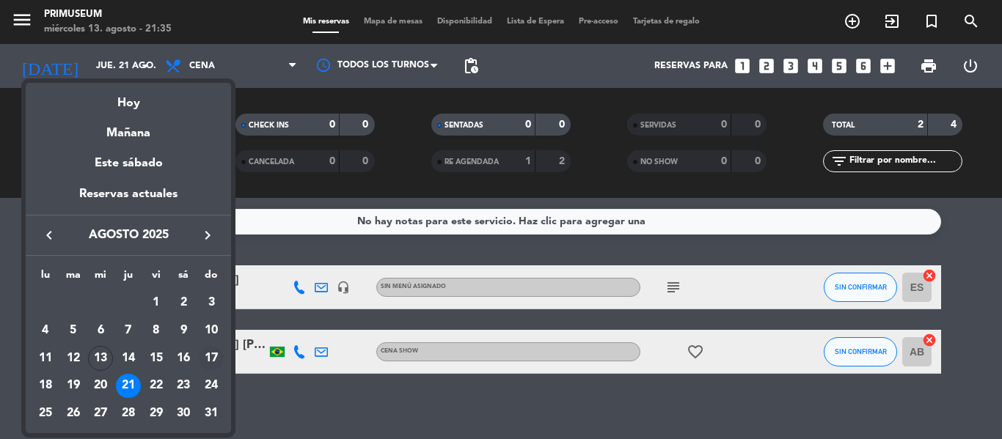
click at [205, 351] on div "17" at bounding box center [211, 358] width 25 height 25
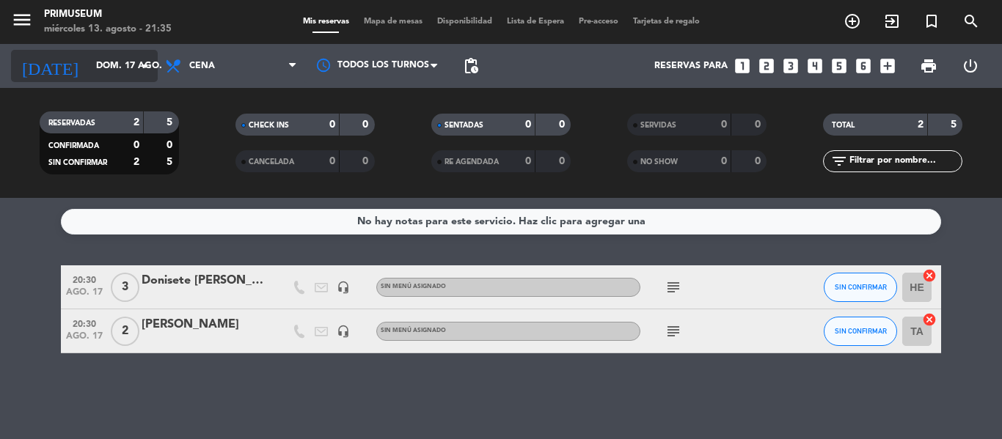
click at [92, 59] on input "dom. 17 ago." at bounding box center [151, 66] width 124 height 25
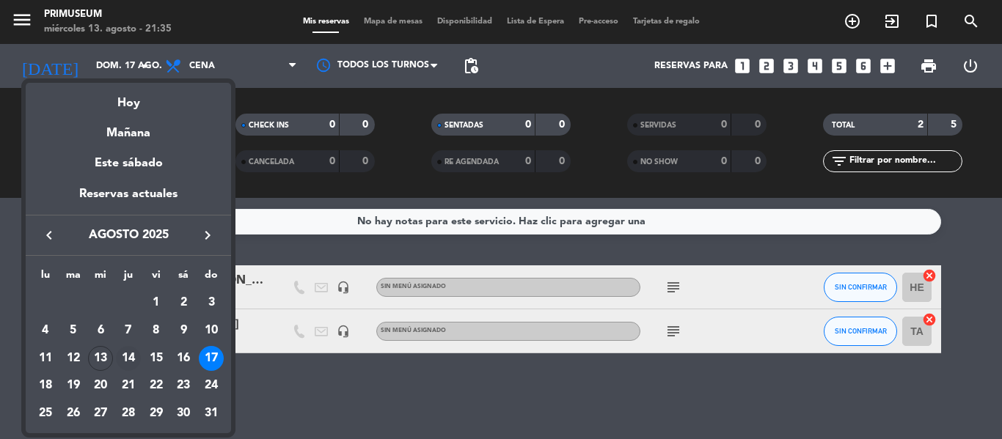
click at [134, 360] on div "14" at bounding box center [128, 358] width 25 height 25
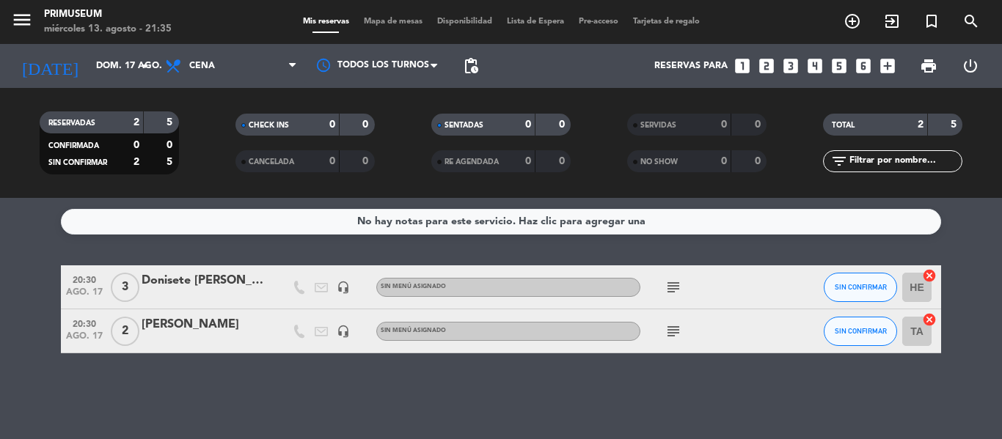
type input "jue. 14 ago."
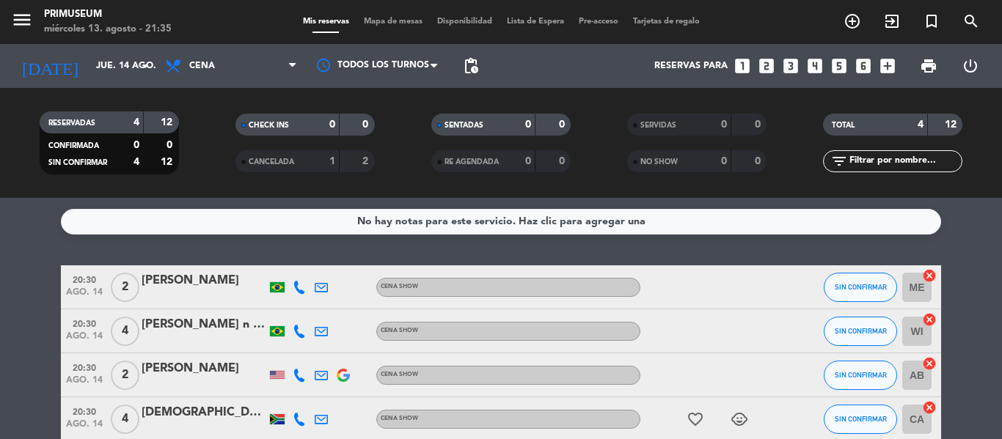
click at [14, 329] on bookings-row "20:30 ago. 14 2 [PERSON_NAME] Show SIN CONFIRMAR ME cancel 20:30 ago. 14 4 [PER…" at bounding box center [501, 353] width 1002 height 176
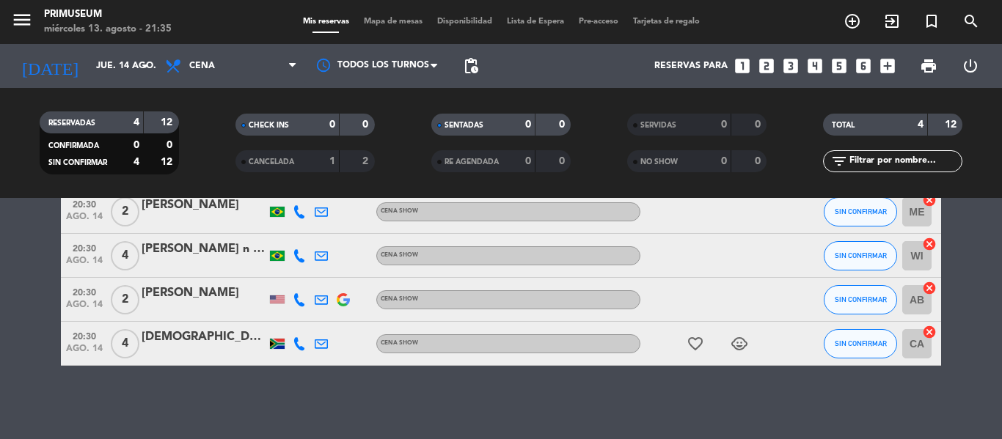
scroll to position [46, 0]
